Goal: Task Accomplishment & Management: Manage account settings

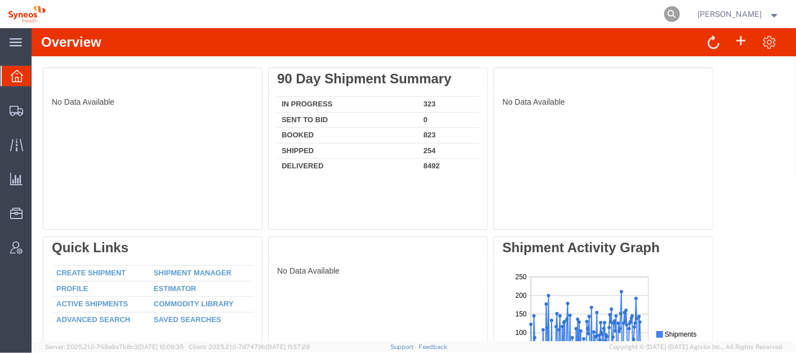
click at [680, 11] on icon at bounding box center [672, 14] width 16 height 16
paste input "57122465"
type input "57122465"
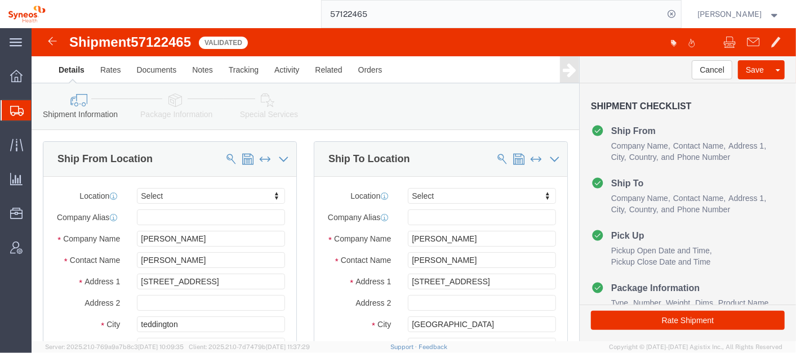
select select
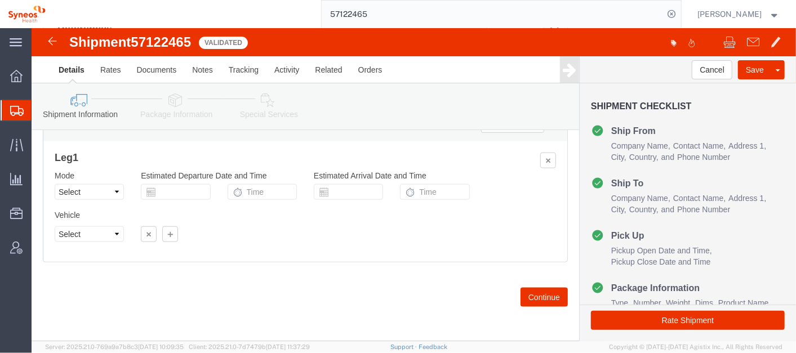
scroll to position [752, 0]
click button "Continue"
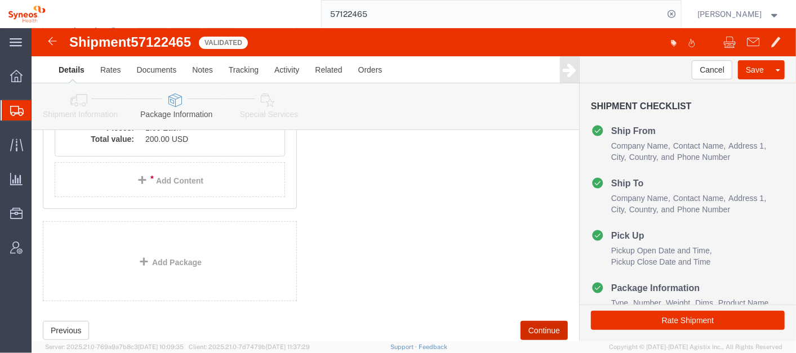
scroll to position [289, 0]
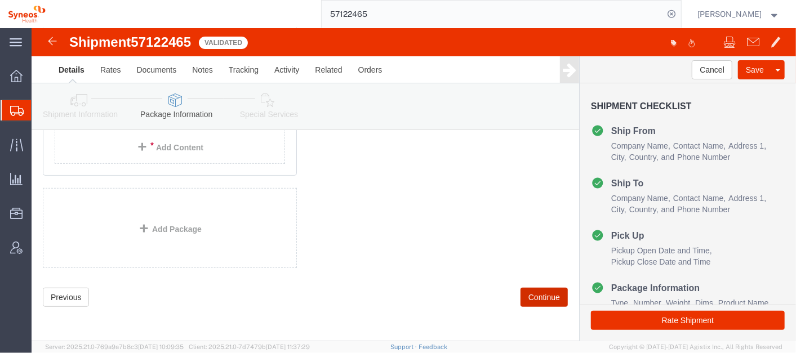
click button "Continue"
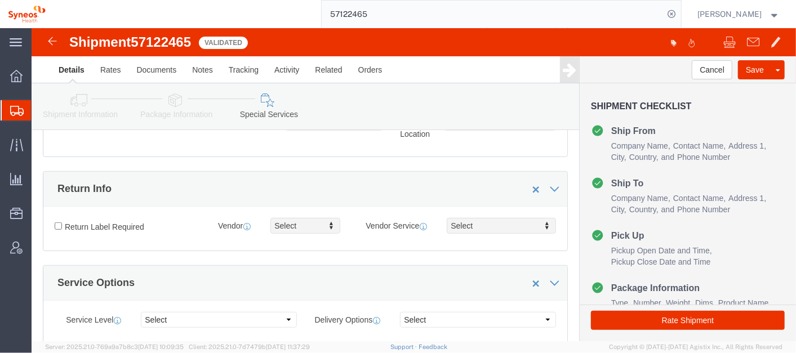
scroll to position [1876, 0]
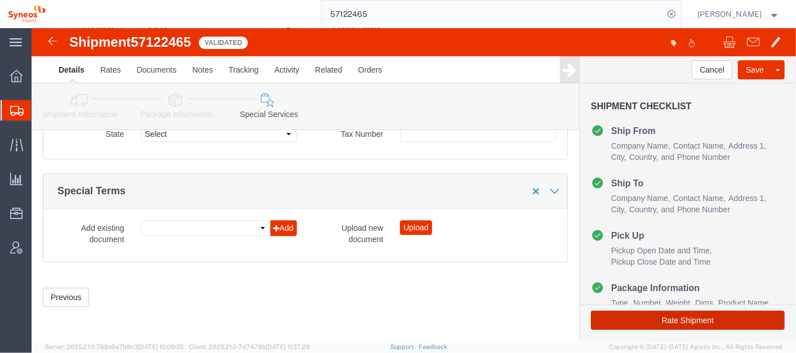
click button "Rate Shipment"
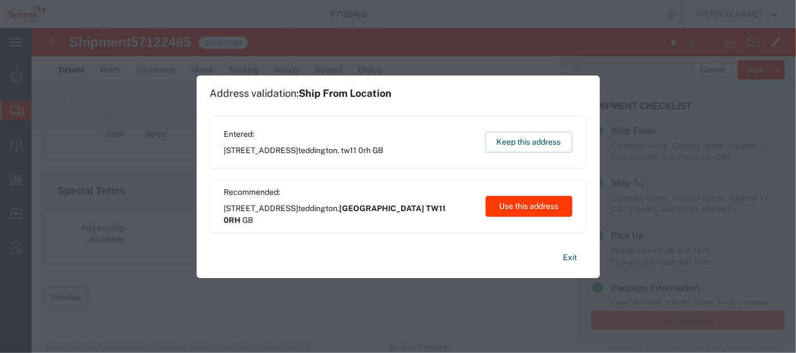
click at [536, 206] on button "Use this address" at bounding box center [528, 206] width 87 height 21
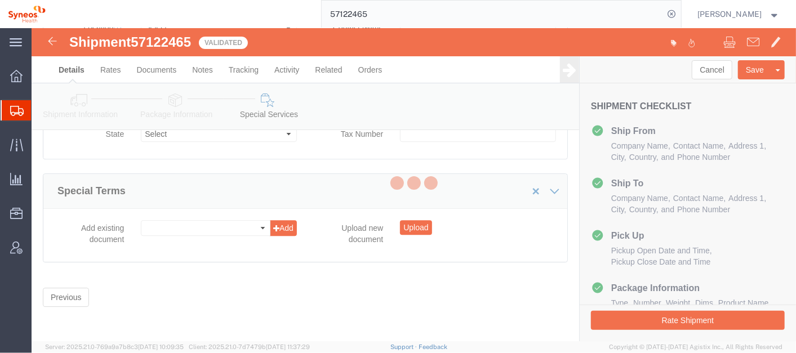
scroll to position [59, 0]
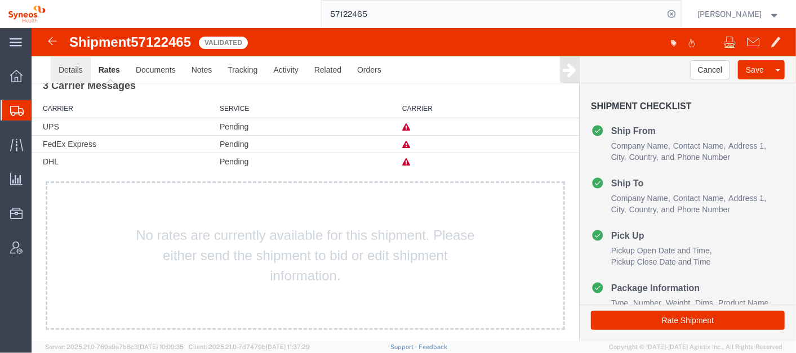
click at [74, 68] on link "Details" at bounding box center [70, 69] width 40 height 27
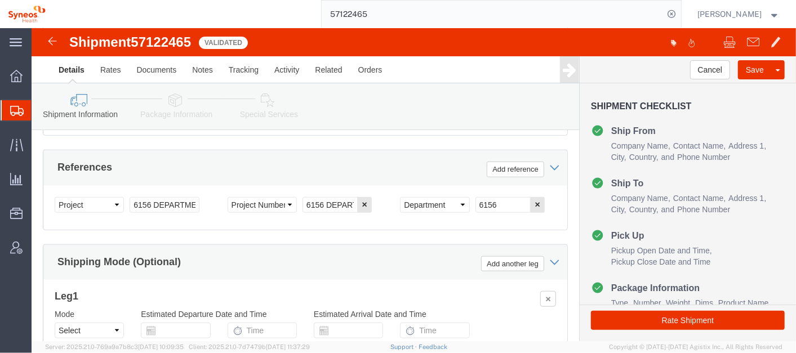
scroll to position [611, 0]
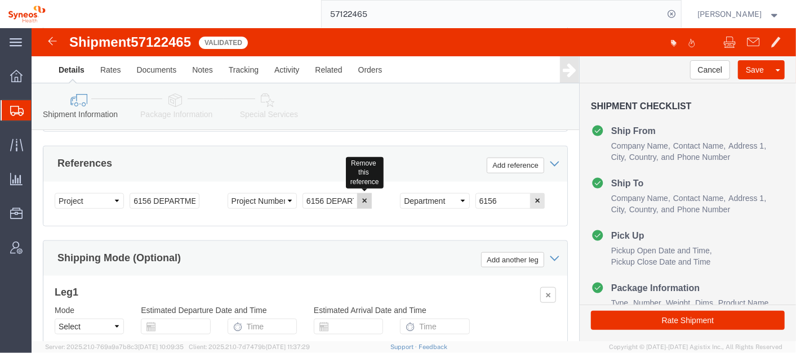
click icon "button"
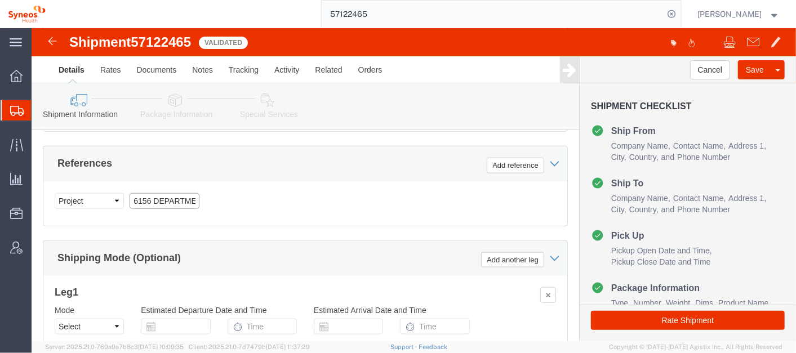
click input "6156 DEPARTMENTAL EXPENSE"
type input "6"
type input "4510"
click div "Select Account Type Activity ID Airline Appointment Number ASN Batch Request # …"
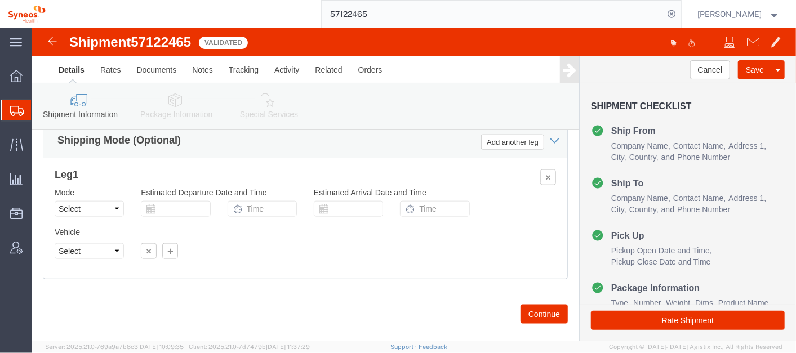
scroll to position [752, 0]
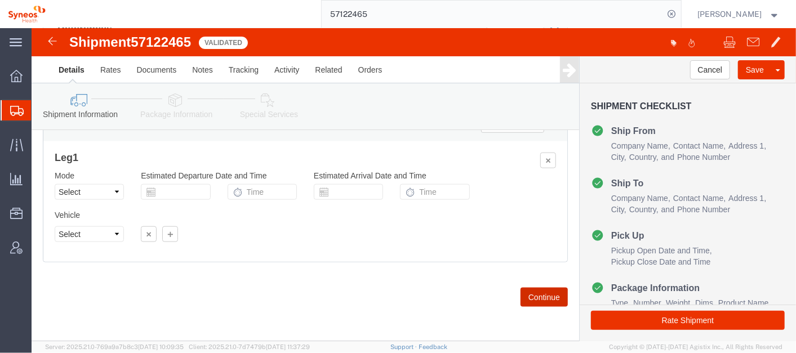
click button "Continue"
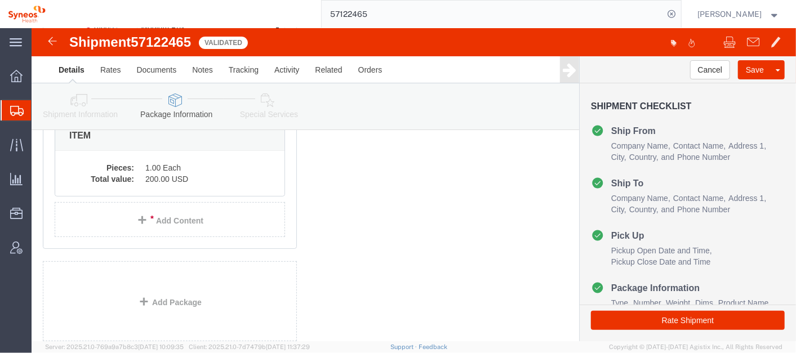
scroll to position [283, 0]
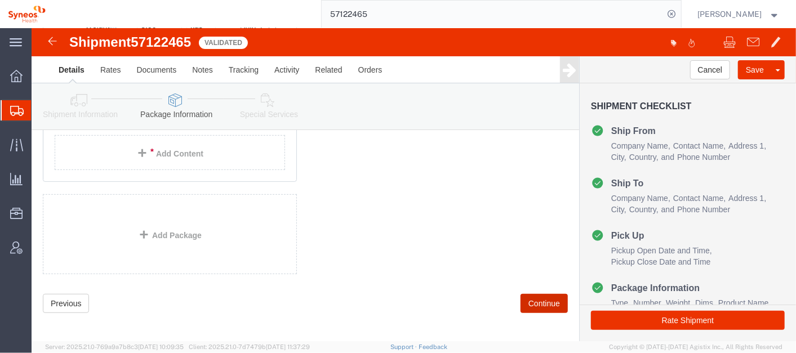
click button "Continue"
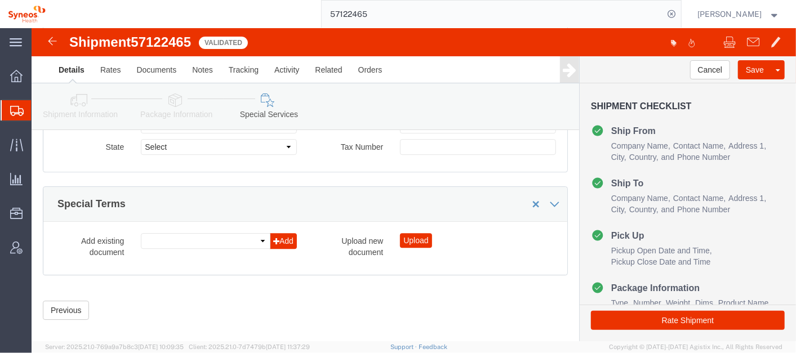
scroll to position [1876, 0]
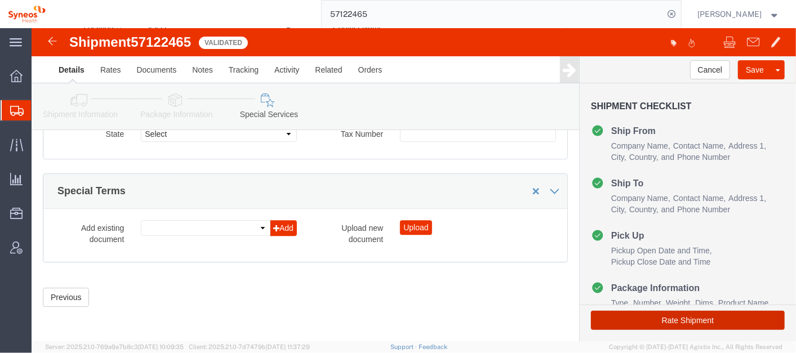
click button "Rate Shipment"
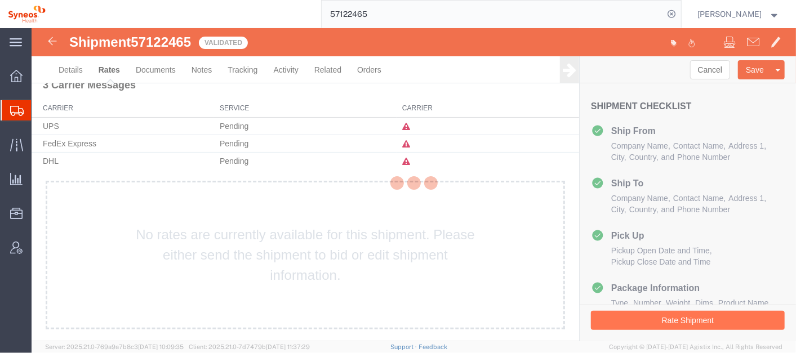
scroll to position [59, 0]
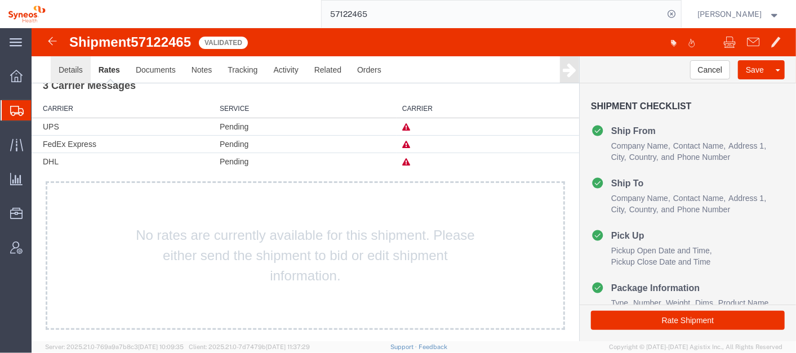
click at [69, 68] on link "Details" at bounding box center [70, 69] width 40 height 27
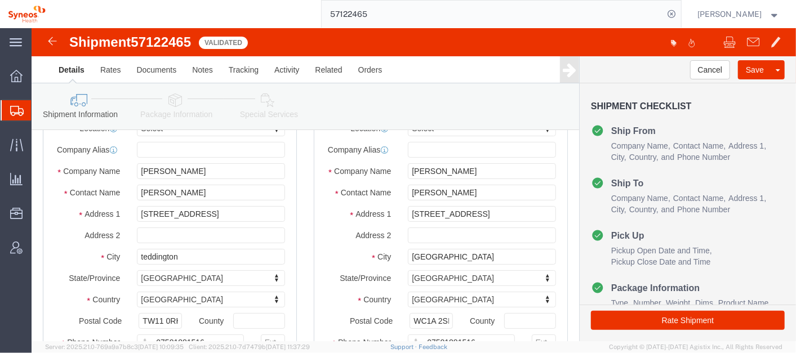
scroll to position [65, 0]
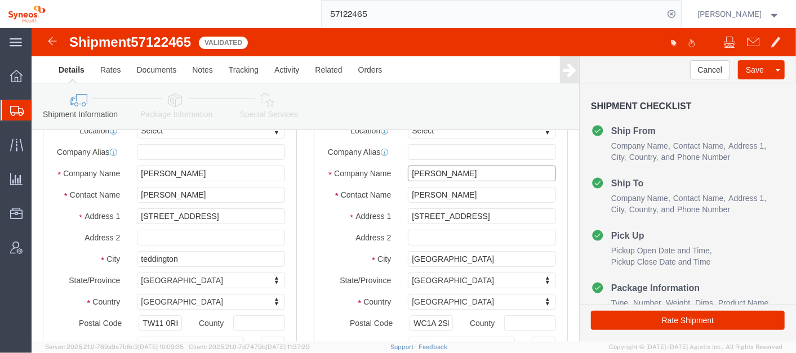
click input "[PERSON_NAME]"
type input "C"
type input "Syneos Health"
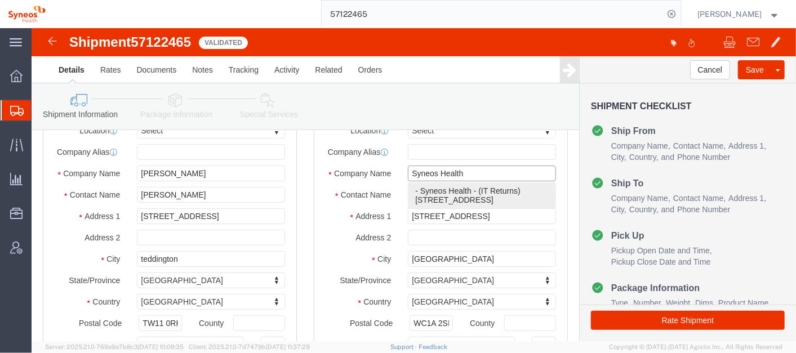
type input "IT Returns"
type input "[STREET_ADDRESS],"
type input "[GEOGRAPHIC_DATA]"
select select "ENG"
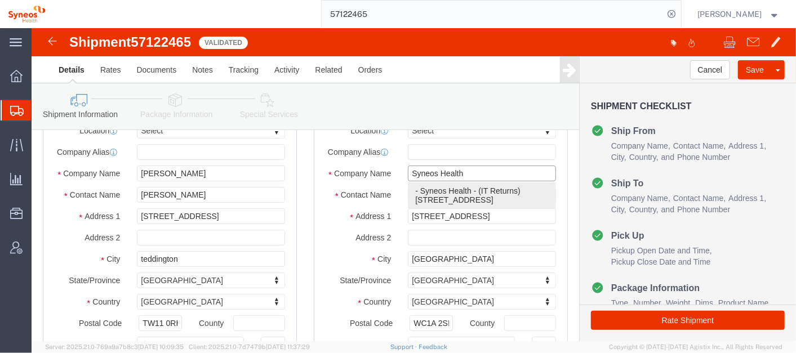
type input "GU14 7BF"
type input "[GEOGRAPHIC_DATA]"
type input "07523216855"
type input "[EMAIL_ADDRESS][DOMAIN_NAME]"
checkbox input "true"
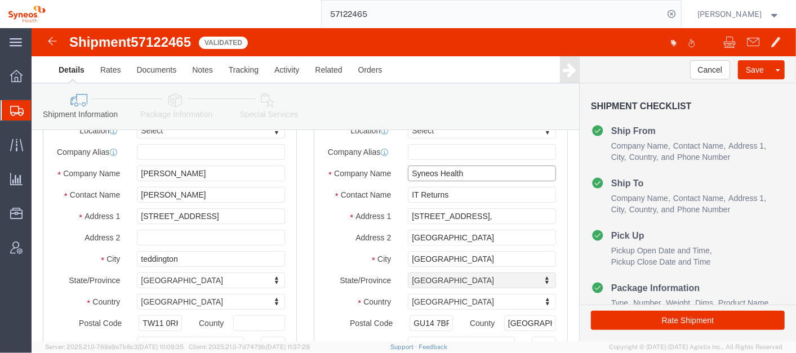
select select "ENG"
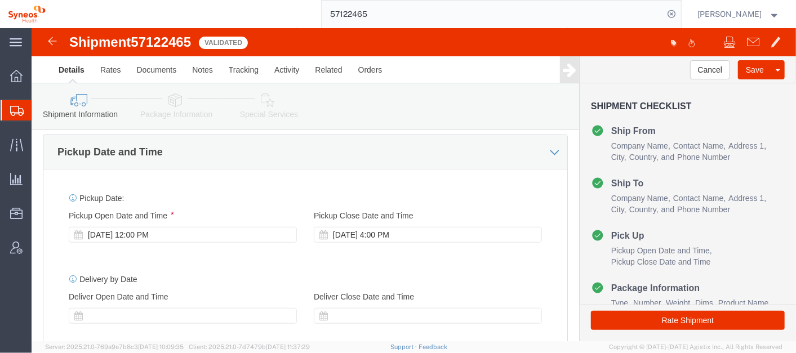
scroll to position [394, 0]
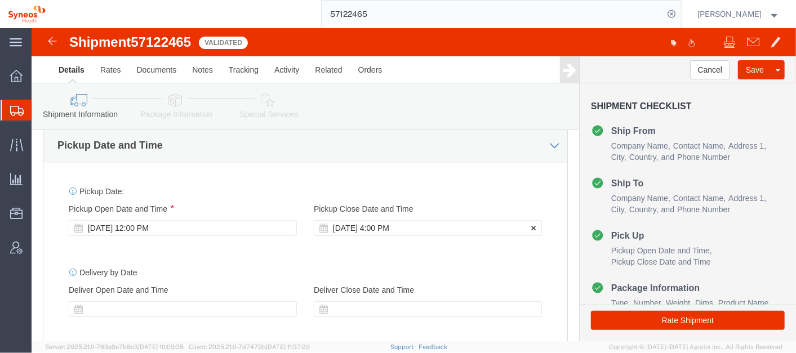
type input "Syneos Health"
click div "[DATE] 4:00 PM"
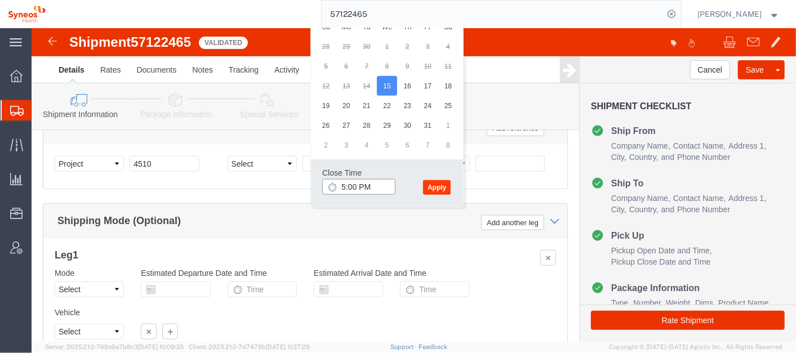
type input "5:00 PM"
click button "Apply"
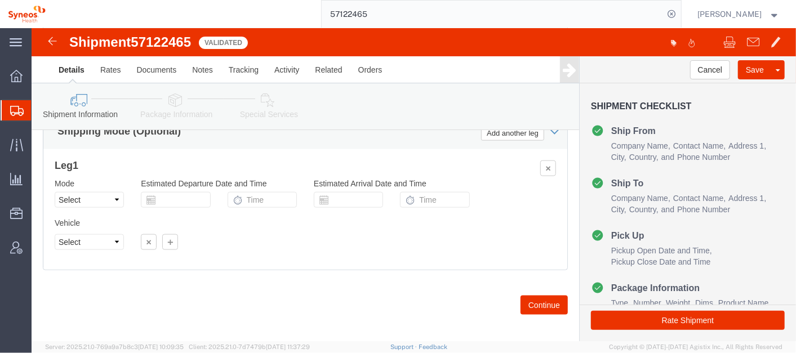
scroll to position [740, 0]
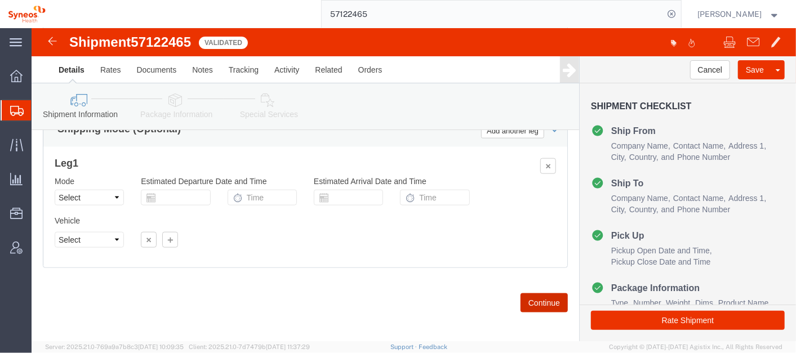
click button "Continue"
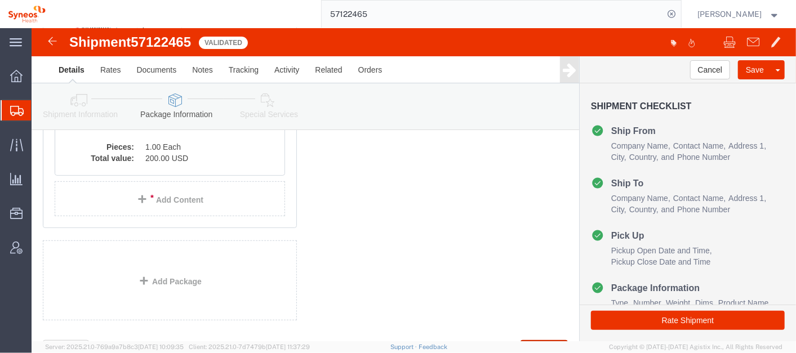
scroll to position [239, 0]
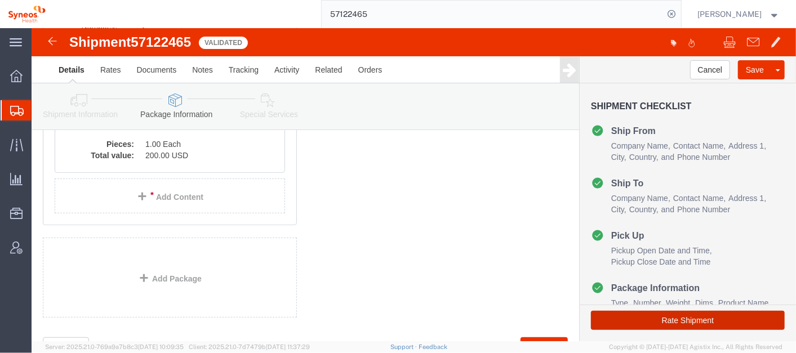
click button "Rate Shipment"
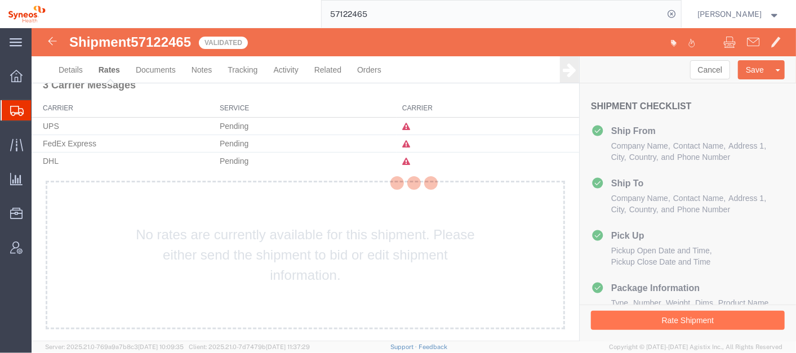
scroll to position [59, 0]
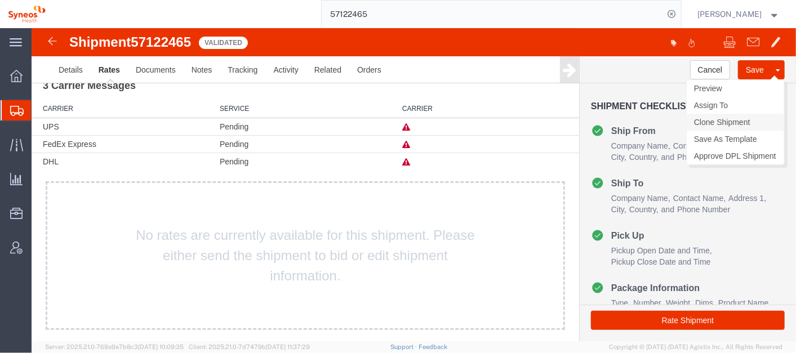
click at [744, 115] on link "Clone Shipment" at bounding box center [734, 121] width 97 height 17
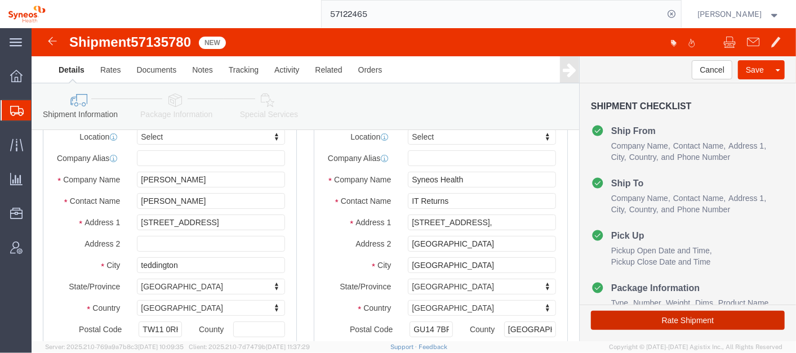
click button "Rate Shipment"
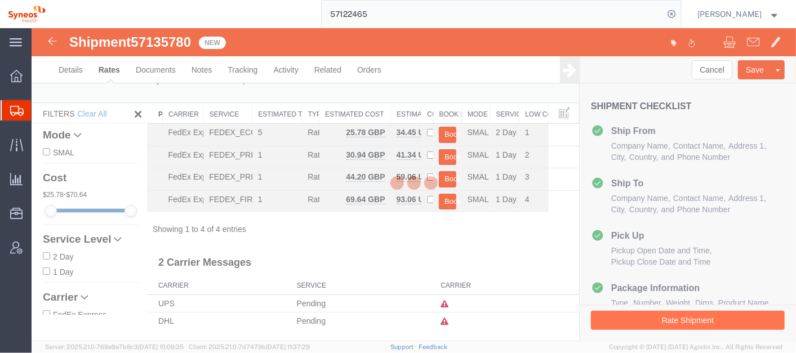
scroll to position [2, 0]
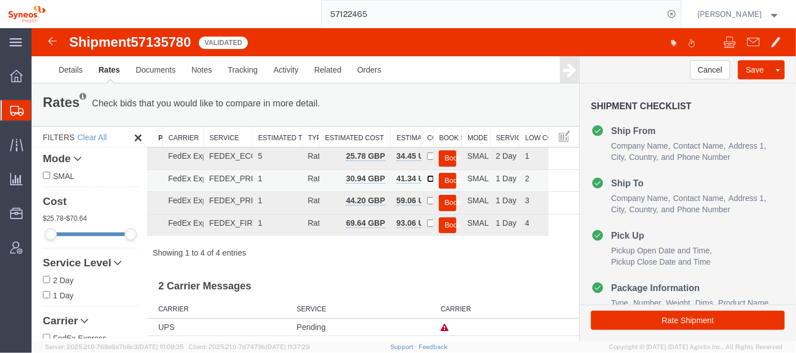
click at [427, 175] on input "checkbox" at bounding box center [429, 178] width 7 height 7
checkbox input "true"
click at [444, 176] on button "Book" at bounding box center [446, 180] width 17 height 16
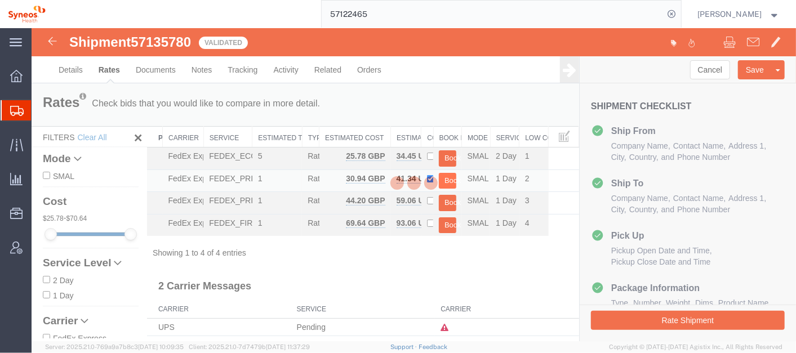
scroll to position [0, 0]
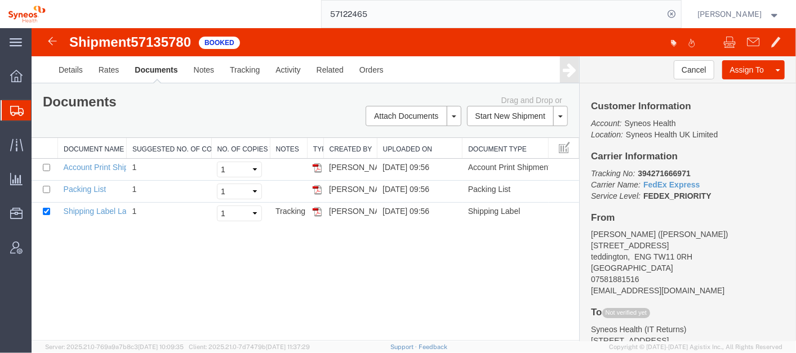
click at [655, 171] on b "394271666971" at bounding box center [663, 172] width 52 height 9
copy b "394271666971"
click at [414, 150] on link "Email Documents" at bounding box center [411, 151] width 98 height 17
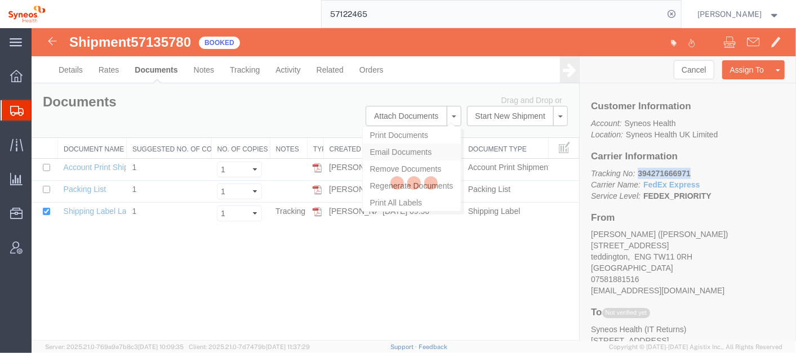
checkbox input "true"
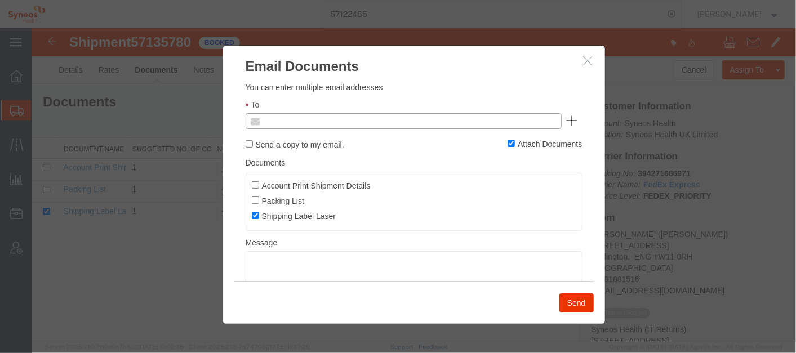
click at [305, 121] on input "text" at bounding box center [327, 120] width 132 height 15
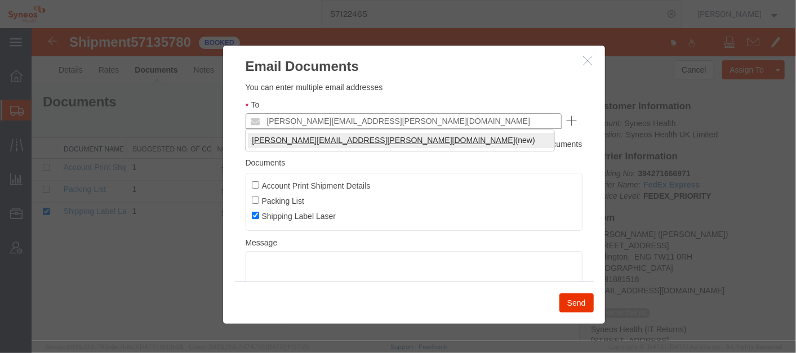
type input "[PERSON_NAME][EMAIL_ADDRESS][PERSON_NAME][DOMAIN_NAME]"
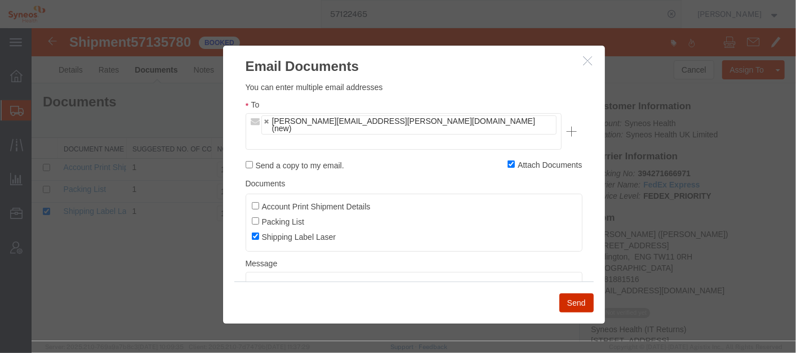
click at [585, 297] on button "Send" at bounding box center [576, 302] width 34 height 19
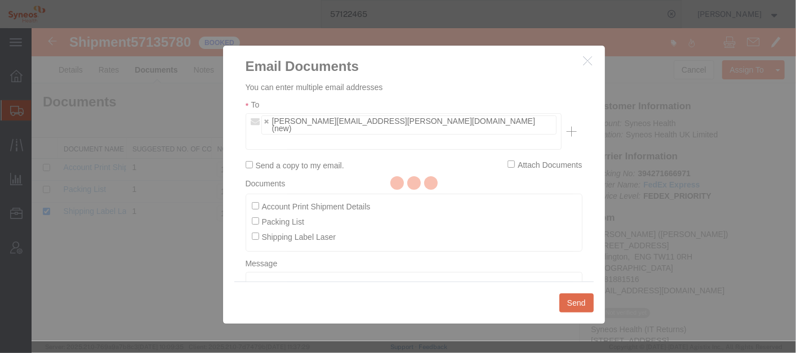
checkbox input "false"
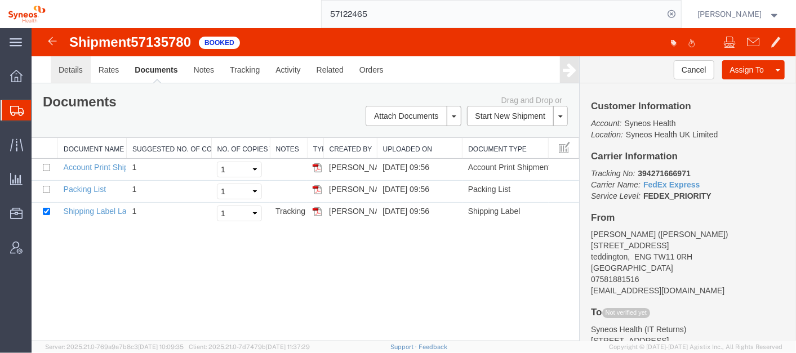
click at [66, 75] on link "Details" at bounding box center [70, 69] width 40 height 27
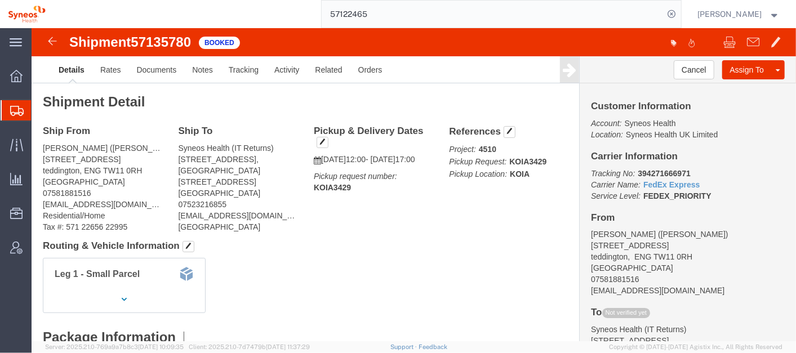
click b "KOIA3429"
copy b "KOIA3429"
click div "Ship From [PERSON_NAME] ([PERSON_NAME]) [STREET_ADDRESS] 07581881516 [EMAIL_ADD…"
